Goal: Transaction & Acquisition: Purchase product/service

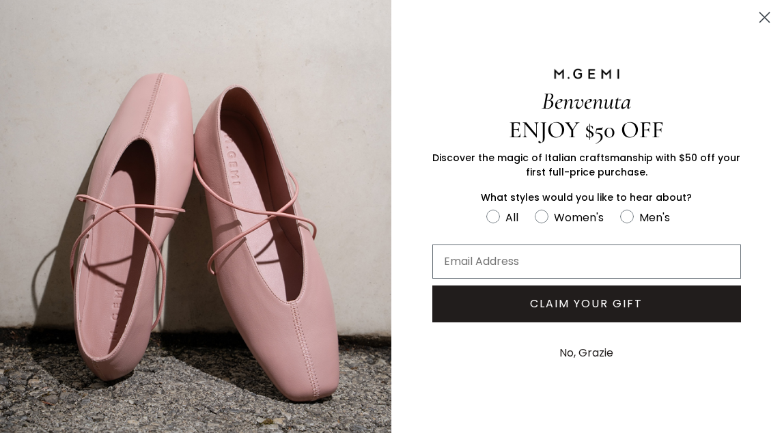
click at [763, 20] on circle "Close dialog" at bounding box center [764, 17] width 23 height 23
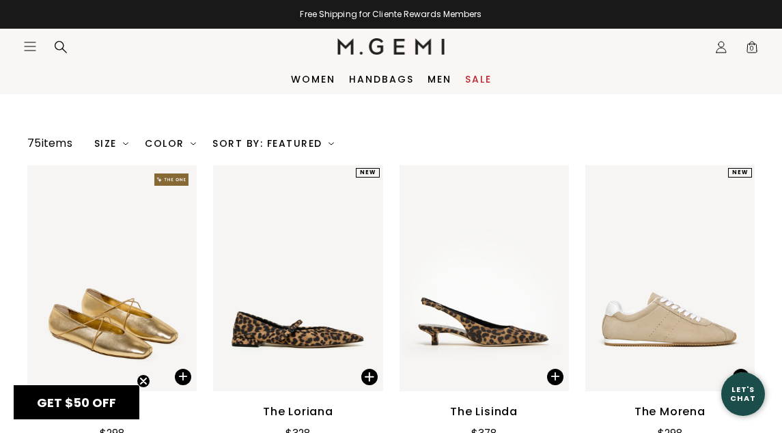
click at [189, 145] on div "Color" at bounding box center [170, 143] width 51 height 11
click at [177, 144] on div "Color" at bounding box center [170, 143] width 51 height 11
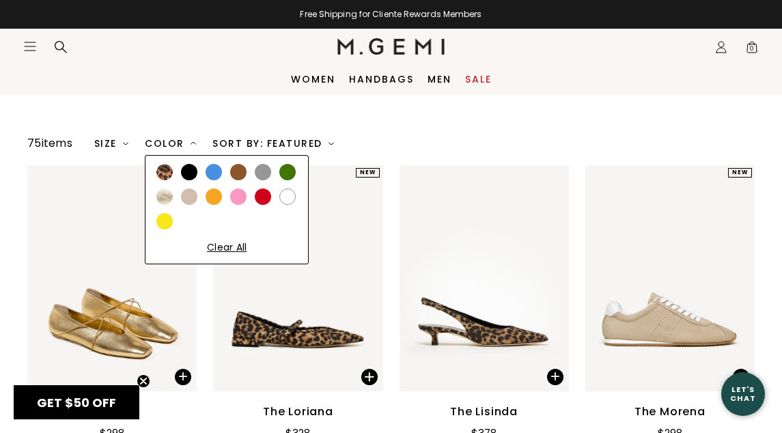
click at [292, 194] on div at bounding box center [287, 197] width 16 height 16
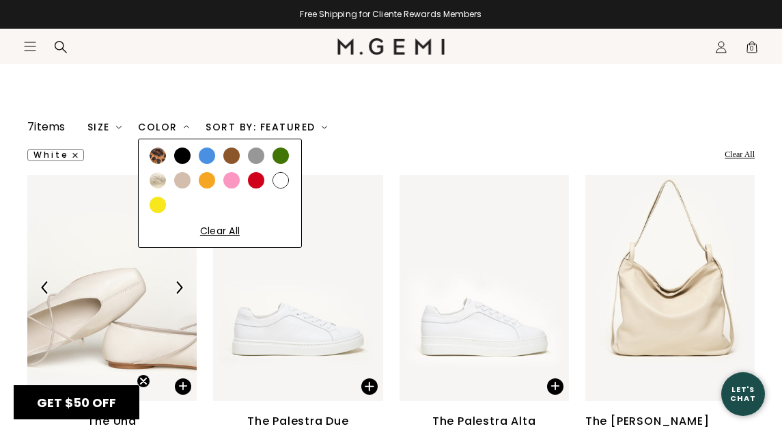
scroll to position [128, 0]
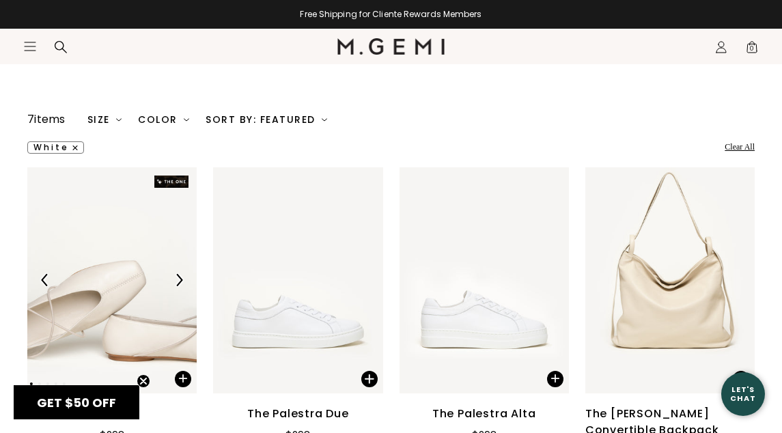
click at [485, 94] on div at bounding box center [391, 89] width 437 height 17
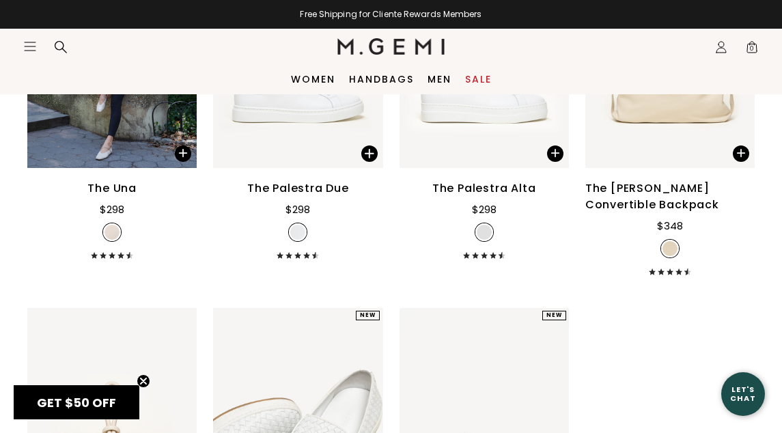
scroll to position [299, 0]
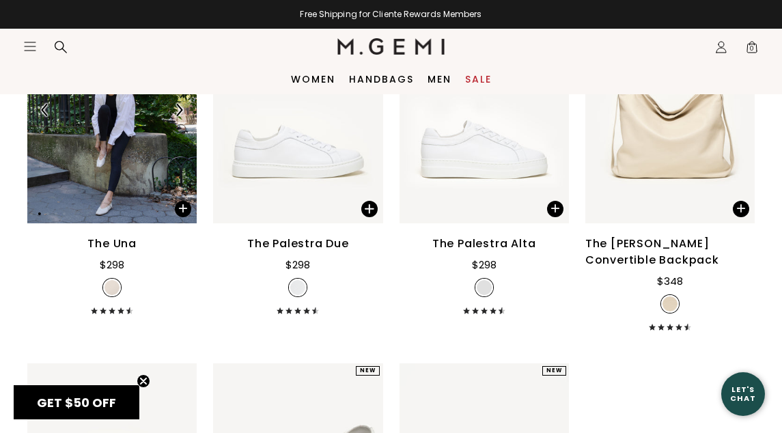
click at [126, 155] on img at bounding box center [111, 110] width 169 height 226
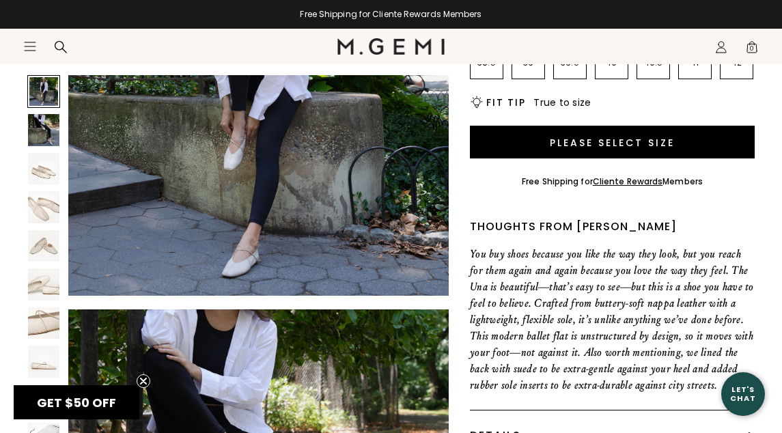
scroll to position [455, 0]
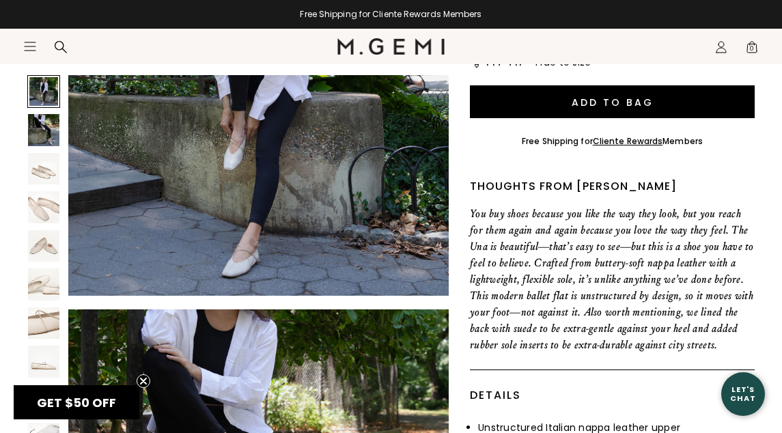
click at [37, 217] on img at bounding box center [43, 206] width 31 height 31
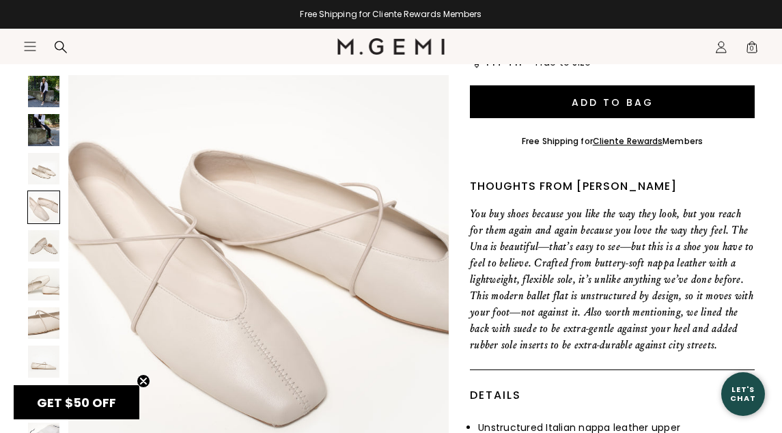
click at [44, 318] on img at bounding box center [43, 322] width 31 height 31
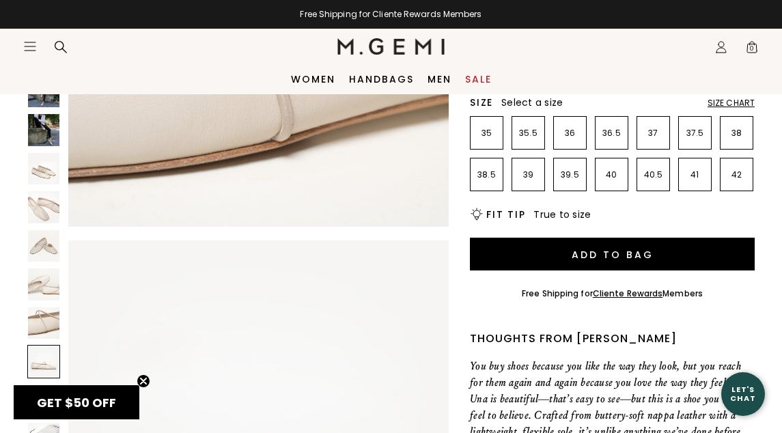
scroll to position [0, 0]
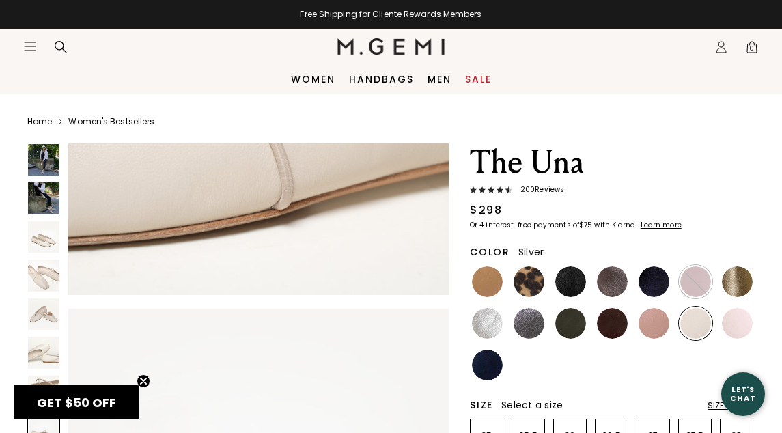
click at [488, 332] on img at bounding box center [487, 323] width 31 height 31
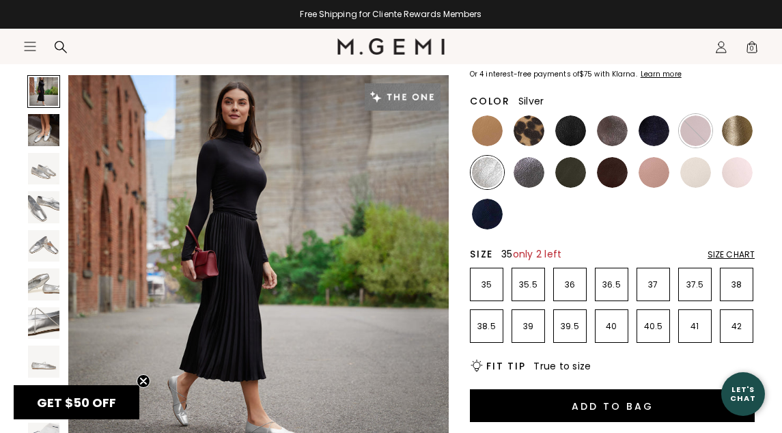
scroll to position [154, 0]
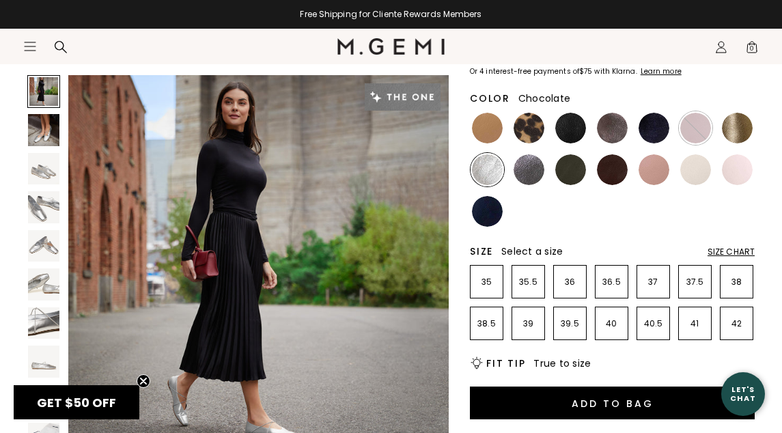
click at [606, 171] on img at bounding box center [612, 169] width 31 height 31
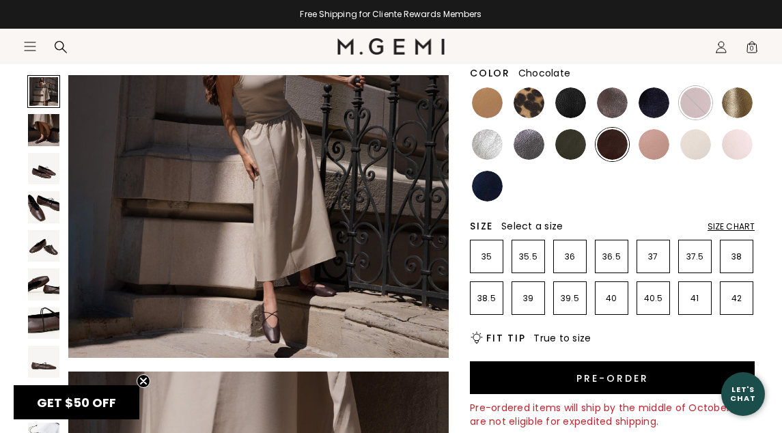
scroll to position [174, 0]
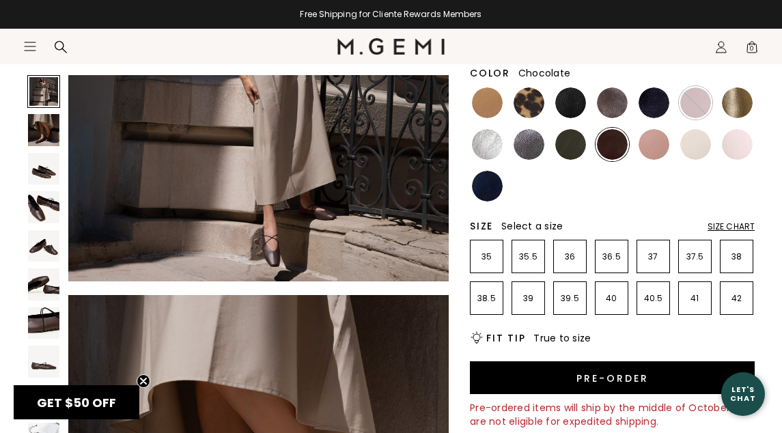
click at [34, 201] on img at bounding box center [43, 206] width 31 height 31
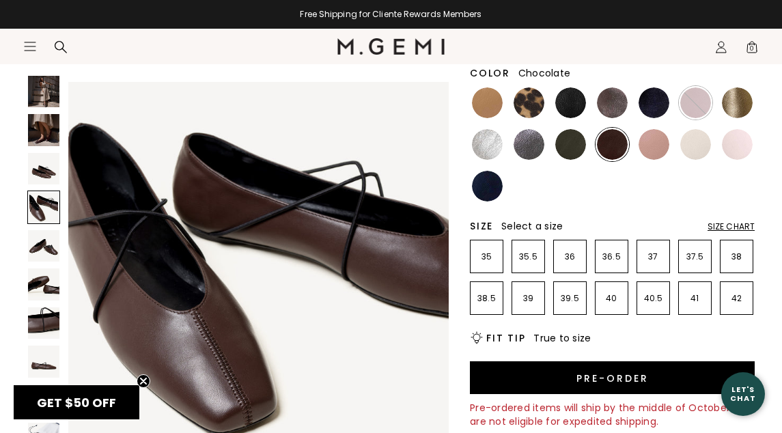
scroll to position [1182, 0]
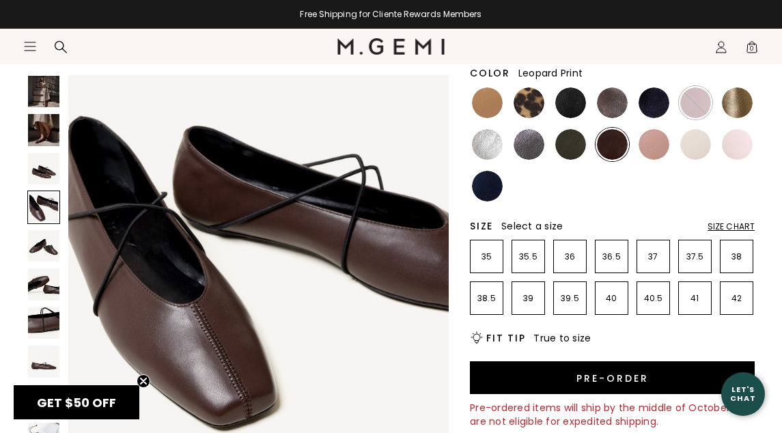
click at [527, 104] on img at bounding box center [529, 102] width 31 height 31
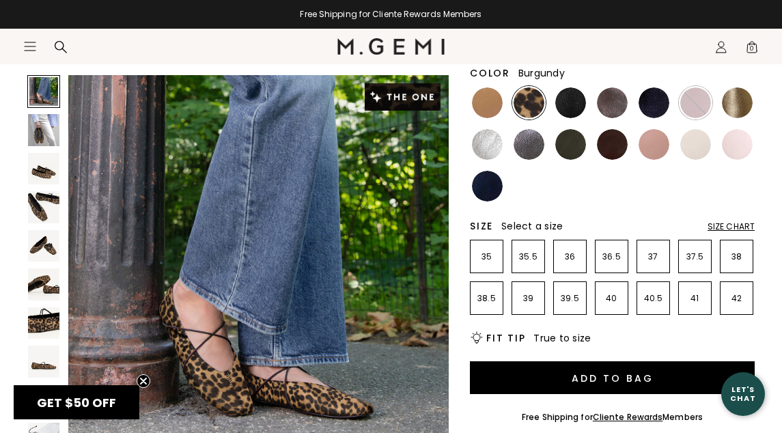
click at [691, 102] on img at bounding box center [695, 102] width 31 height 31
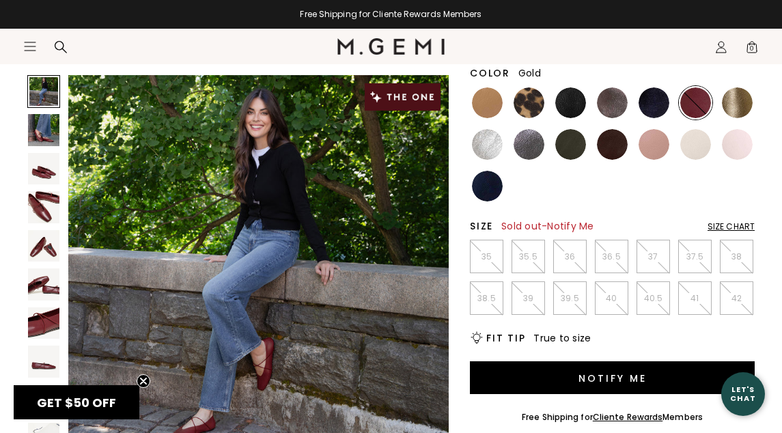
click at [727, 107] on img at bounding box center [737, 102] width 31 height 31
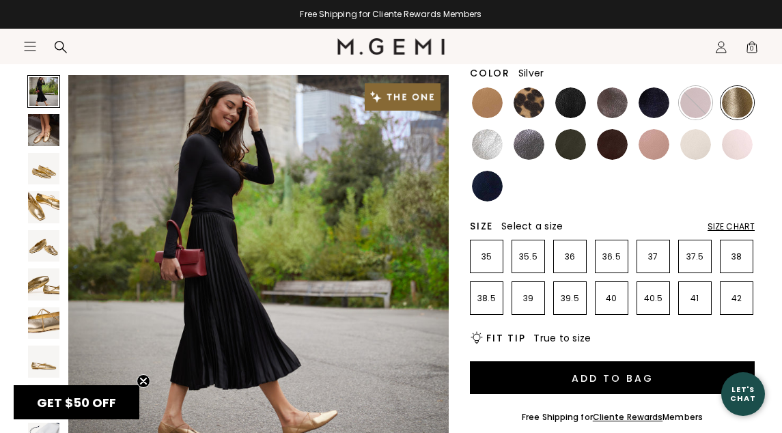
click at [485, 138] on img at bounding box center [487, 144] width 31 height 31
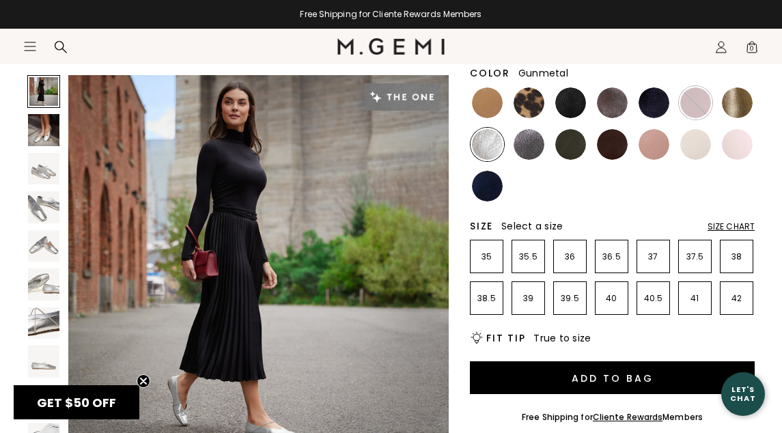
click at [538, 143] on img at bounding box center [529, 144] width 31 height 31
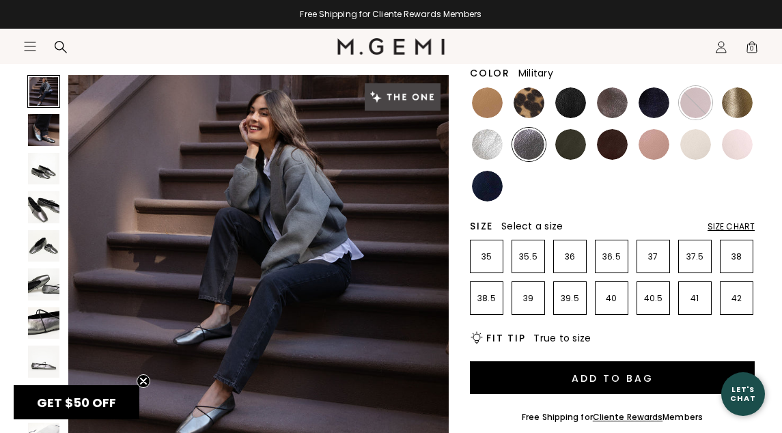
click at [572, 145] on img at bounding box center [570, 144] width 31 height 31
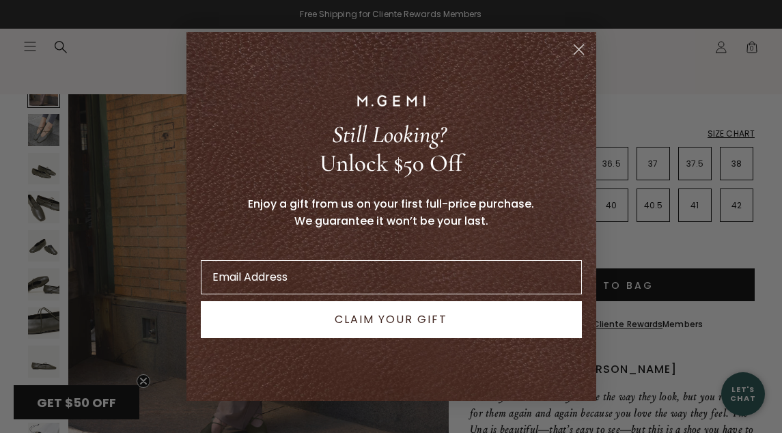
click at [578, 45] on circle "Close dialog" at bounding box center [578, 49] width 23 height 23
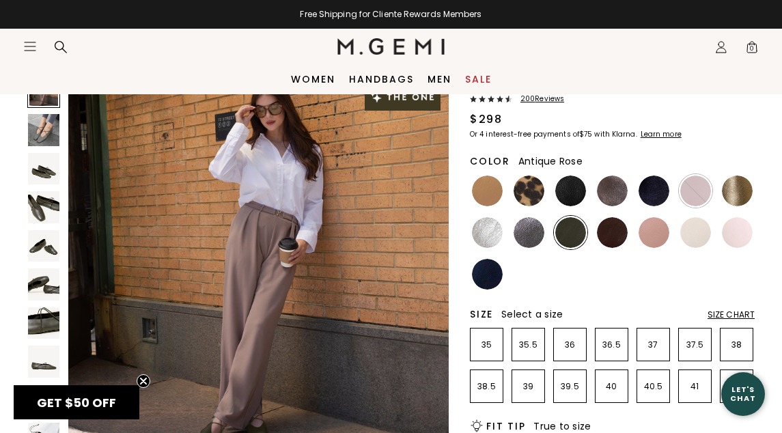
click at [658, 237] on img at bounding box center [654, 232] width 31 height 31
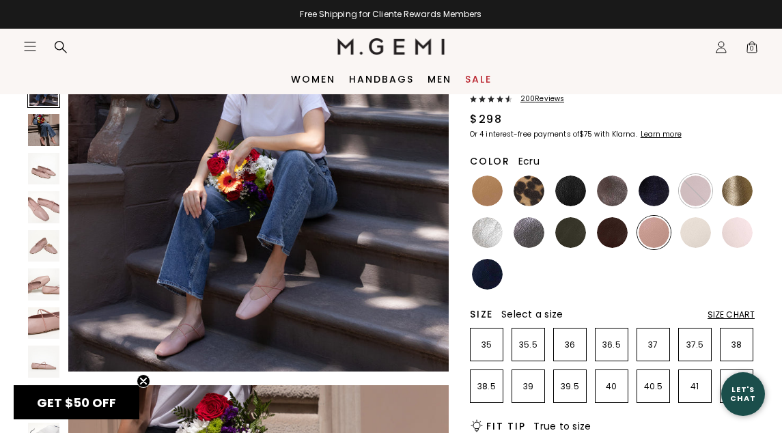
click at [699, 238] on img at bounding box center [695, 232] width 31 height 31
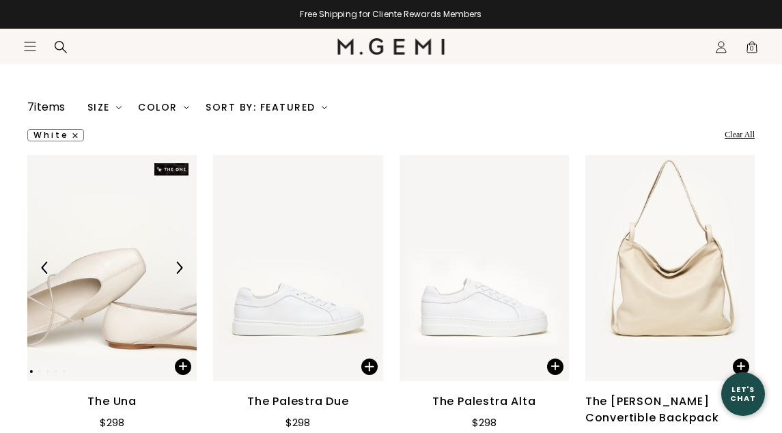
scroll to position [145, 0]
